Goal: Find specific page/section: Locate a particular part of the current website

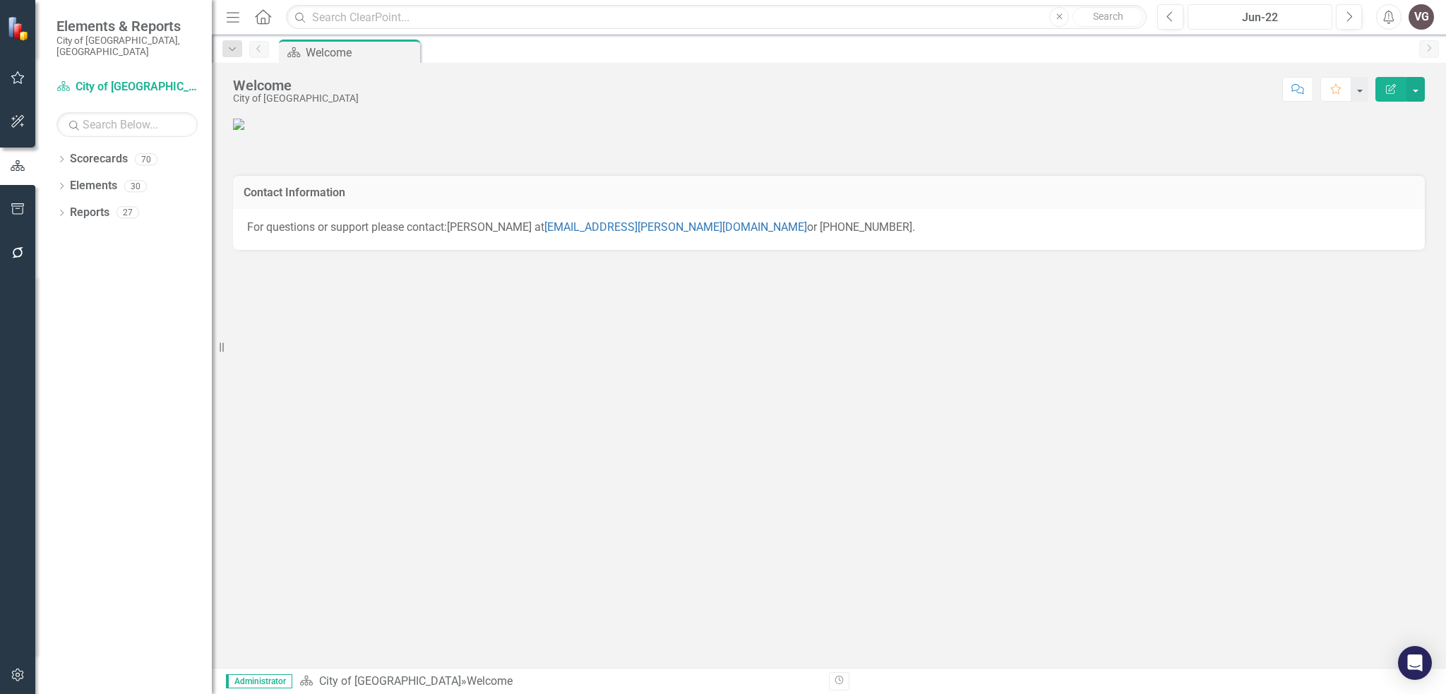
click at [1264, 16] on div "Jun-22" at bounding box center [1260, 17] width 135 height 17
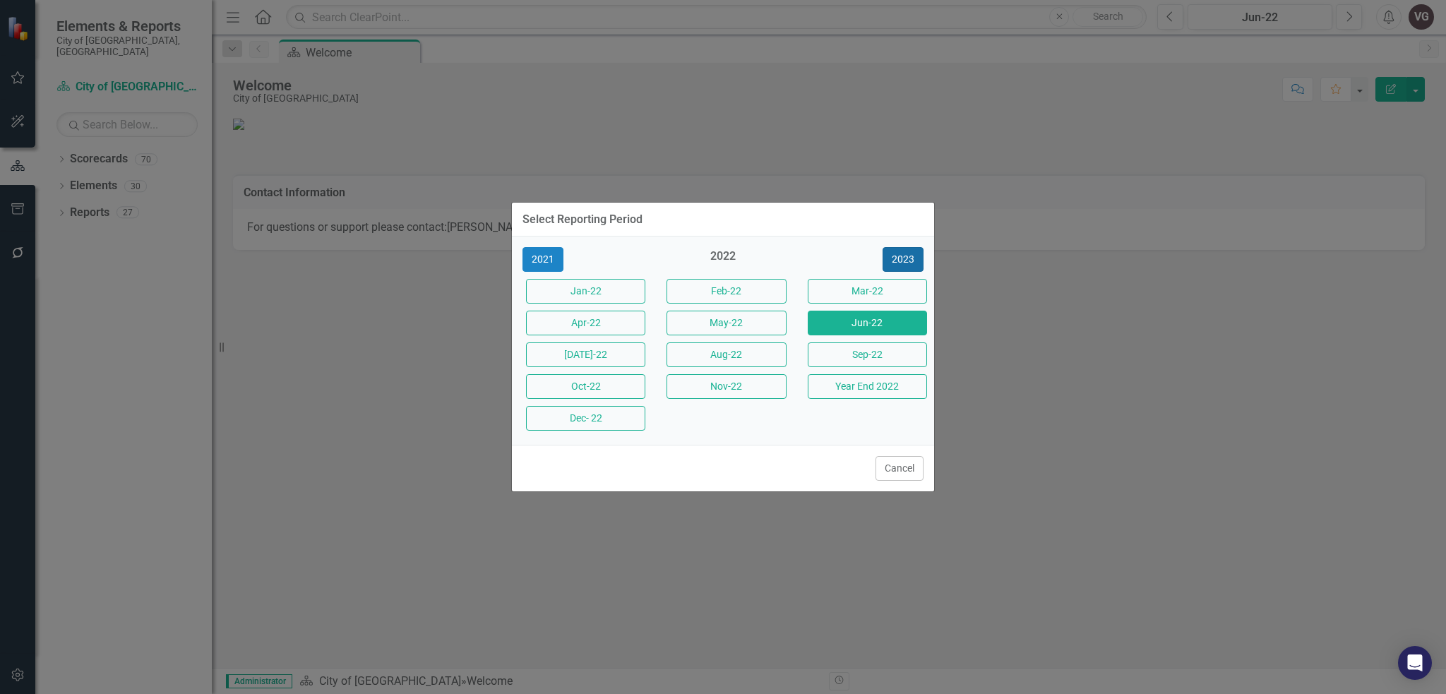
click at [885, 261] on button "2023" at bounding box center [903, 259] width 41 height 25
click at [889, 257] on button "2024" at bounding box center [903, 259] width 41 height 25
click at [902, 251] on button "2025" at bounding box center [903, 259] width 41 height 25
click at [599, 414] on button "Dec-25" at bounding box center [585, 418] width 119 height 25
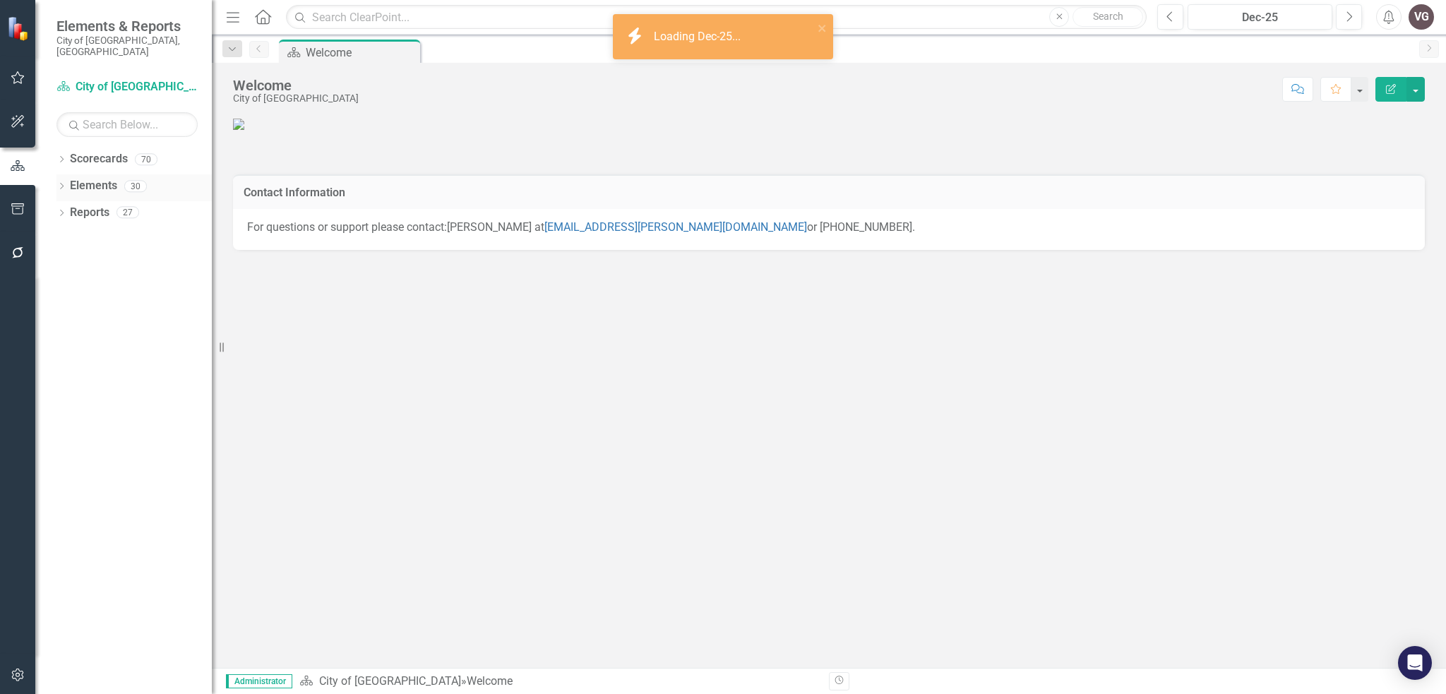
click at [58, 184] on icon "Dropdown" at bounding box center [61, 188] width 10 height 8
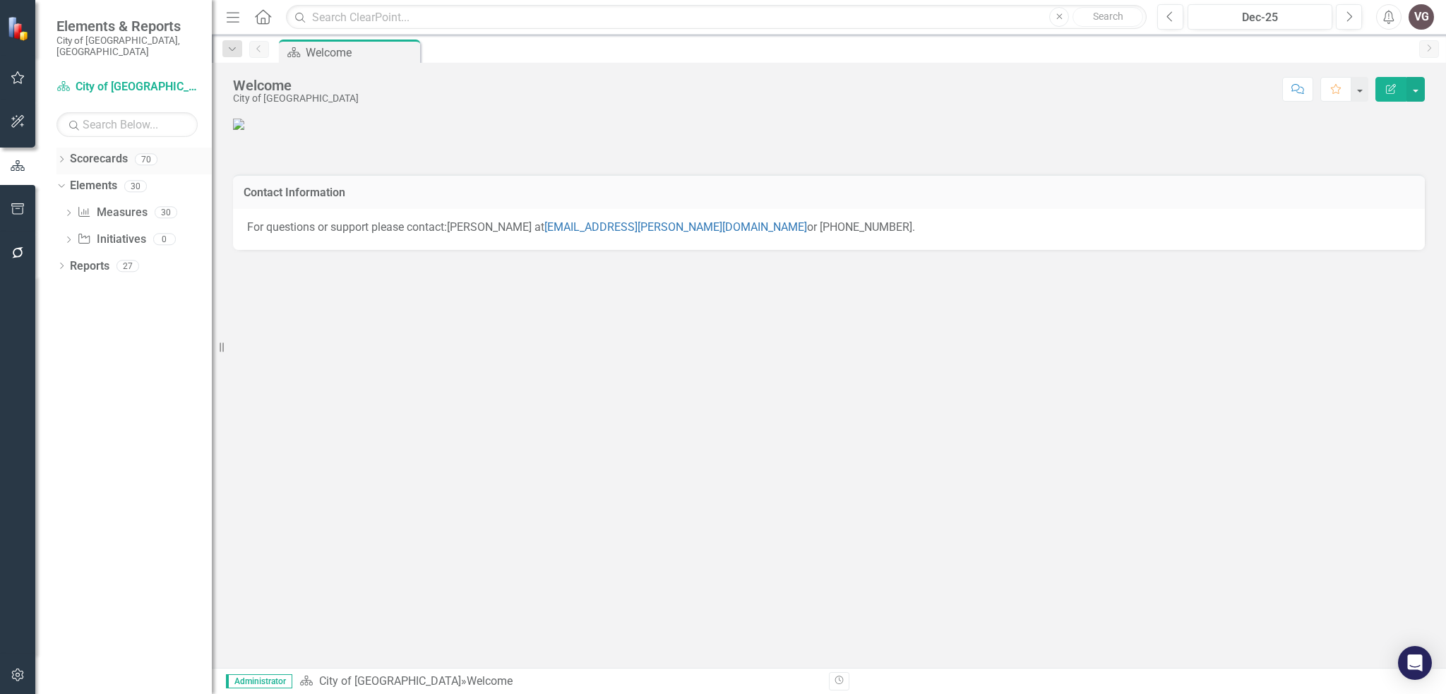
click at [58, 157] on icon "Dropdown" at bounding box center [61, 161] width 10 height 8
click at [71, 181] on icon "Dropdown" at bounding box center [69, 185] width 11 height 8
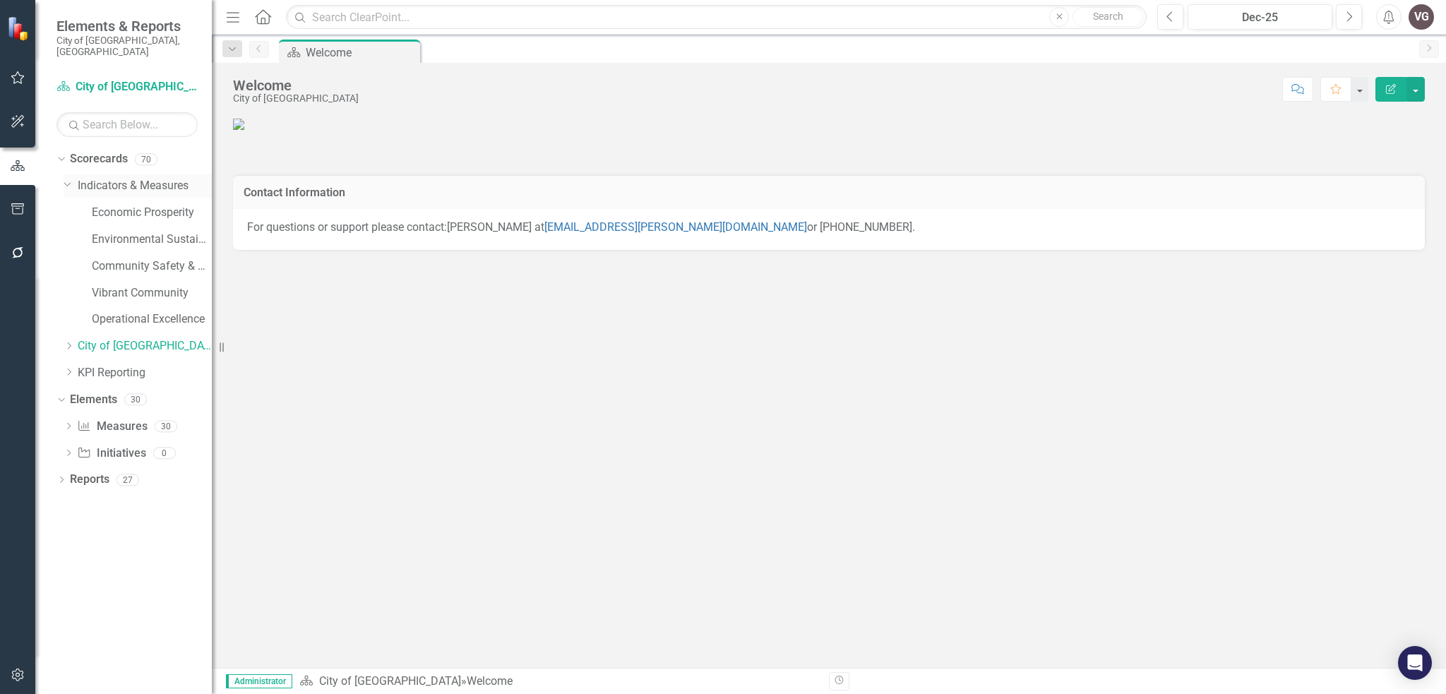
click at [122, 178] on link "Indicators & Measures" at bounding box center [145, 186] width 134 height 16
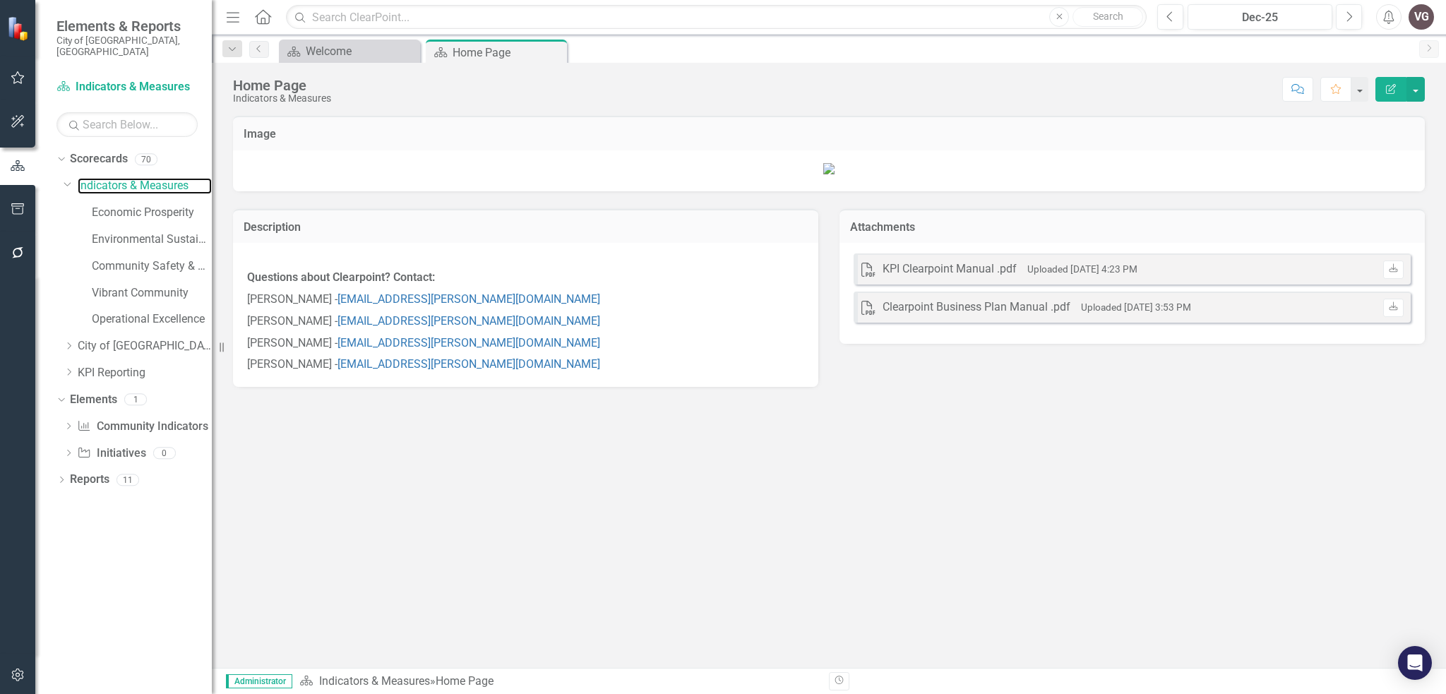
scroll to position [119, 0]
click at [172, 205] on link "Economic Prosperity" at bounding box center [152, 213] width 120 height 16
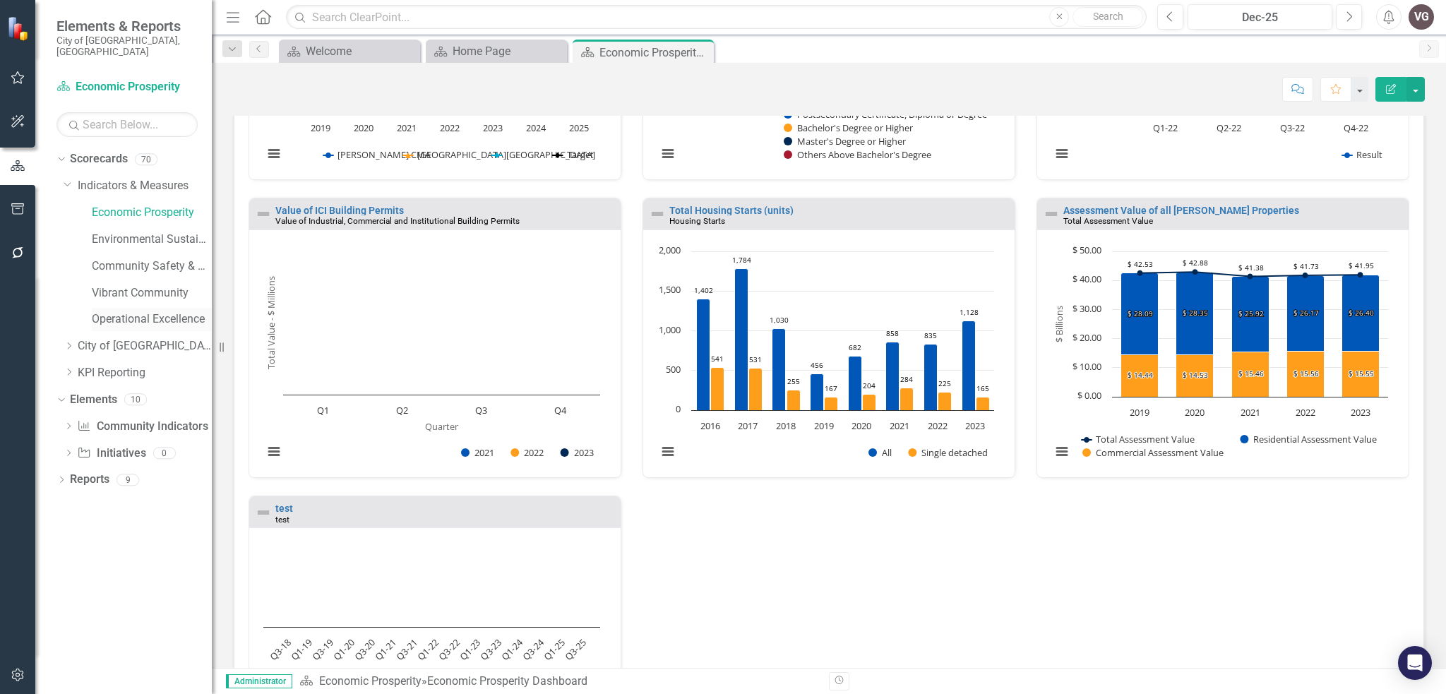
click at [136, 311] on link "Operational Excellence" at bounding box center [152, 319] width 120 height 16
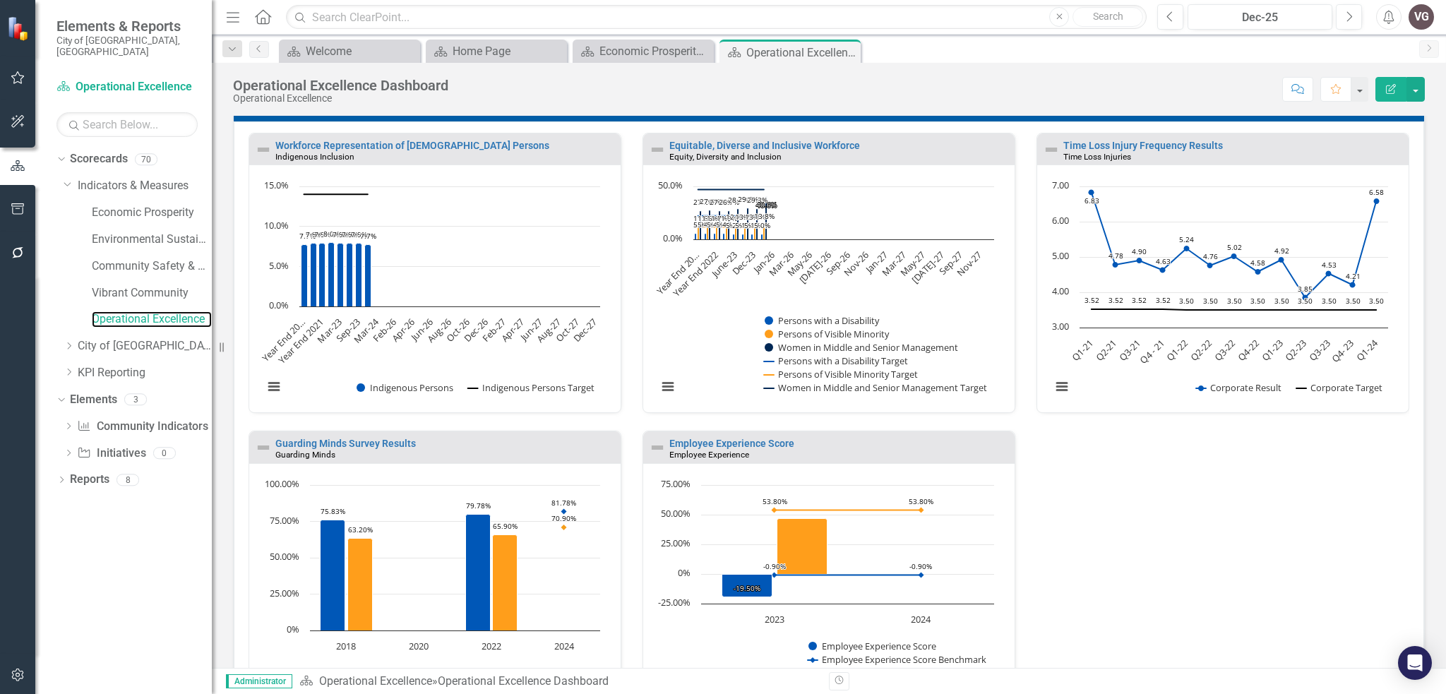
scroll to position [1271, 0]
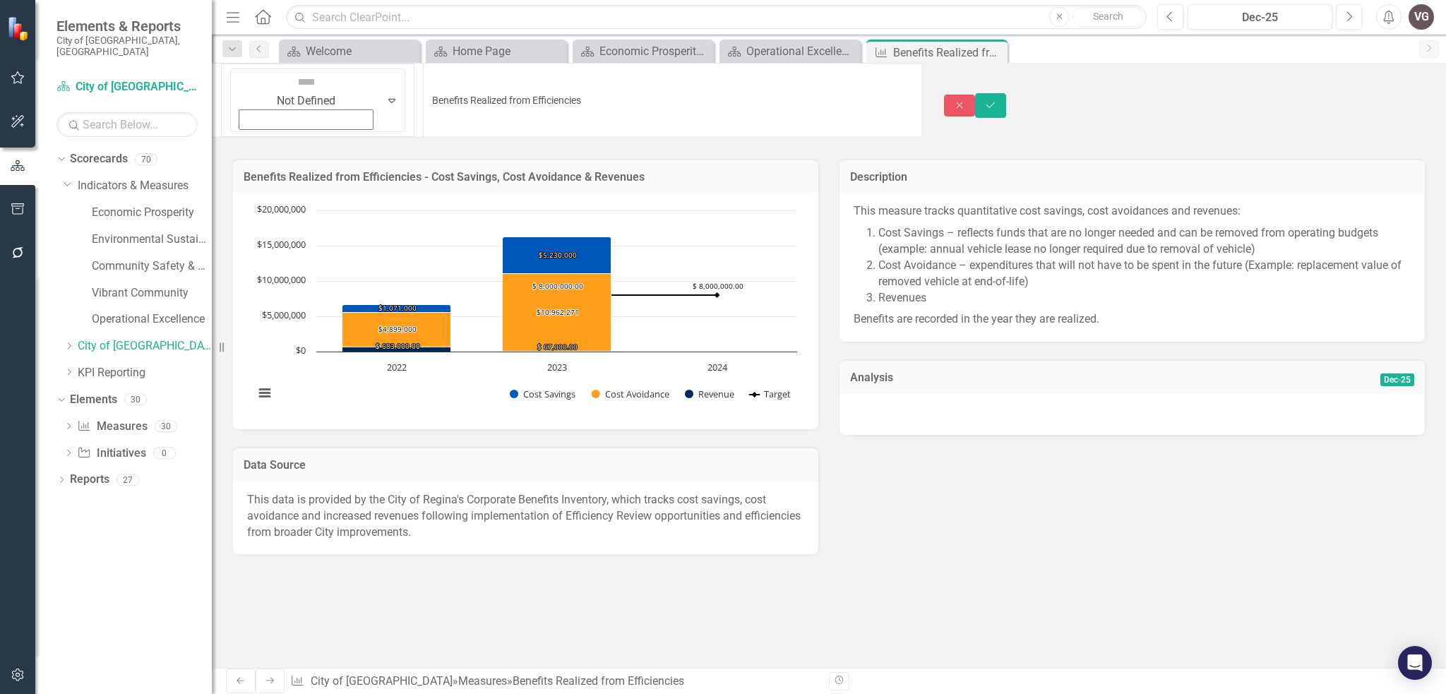
drag, startPoint x: 485, startPoint y: 85, endPoint x: 373, endPoint y: 92, distance: 112.4
drag, startPoint x: 457, startPoint y: 87, endPoint x: 280, endPoint y: 85, distance: 177.2
click at [423, 85] on input "Benefits Realized from Efficiencies" at bounding box center [673, 100] width 500 height 75
